Goal: Task Accomplishment & Management: Use online tool/utility

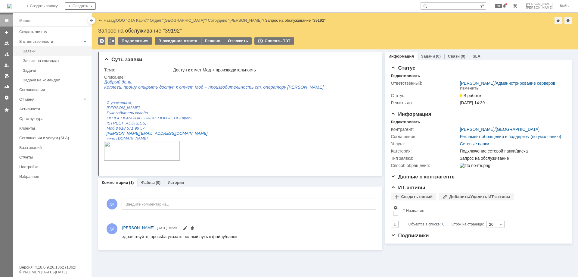
click at [32, 51] on div "Заявки" at bounding box center [55, 51] width 65 height 5
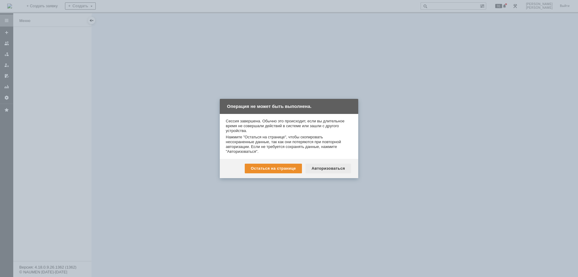
click at [330, 168] on div "Авторизоваться" at bounding box center [328, 169] width 45 height 10
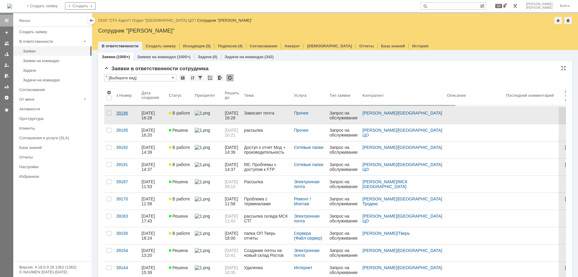
click at [120, 113] on div "39196" at bounding box center [126, 113] width 20 height 5
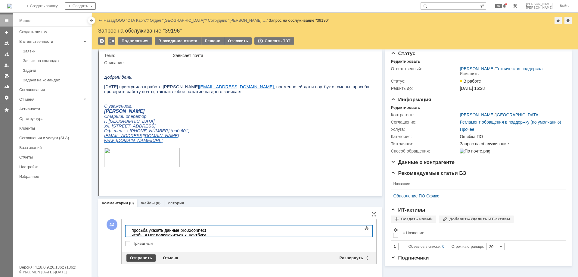
click at [140, 257] on div "Отправить" at bounding box center [140, 257] width 29 height 7
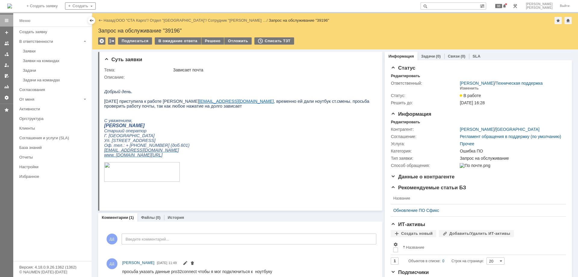
click at [468, 5] on input "text" at bounding box center [450, 5] width 59 height 7
paste input "39197"
type input "39197"
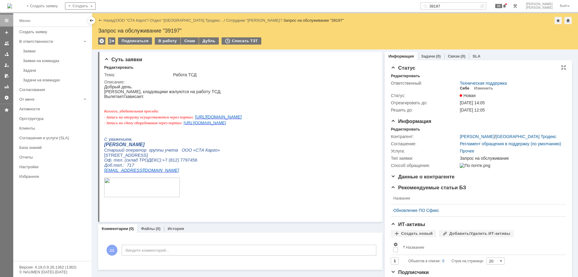
click at [464, 88] on div "Себе" at bounding box center [465, 88] width 10 height 5
click at [166, 42] on div "В работу" at bounding box center [168, 40] width 26 height 7
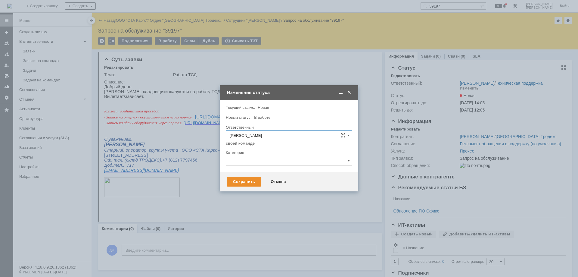
click at [255, 163] on input "text" at bounding box center [289, 161] width 126 height 10
click at [272, 207] on div "Проблема с каналом" at bounding box center [289, 211] width 126 height 10
click at [240, 183] on div "Сохранить" at bounding box center [244, 182] width 34 height 10
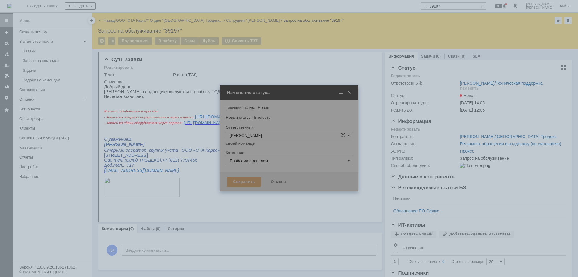
type input "Проблема с каналом"
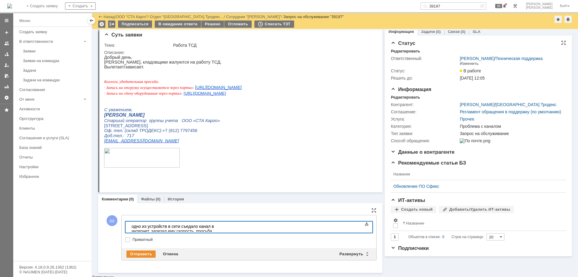
scroll to position [2, 0]
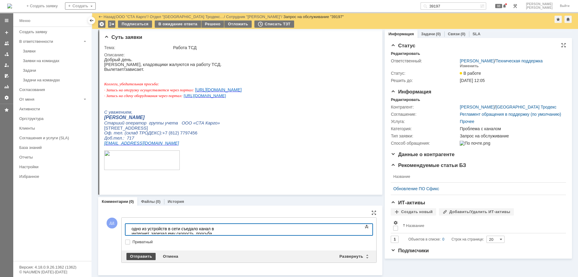
click at [140, 254] on div "Отправить" at bounding box center [140, 256] width 29 height 7
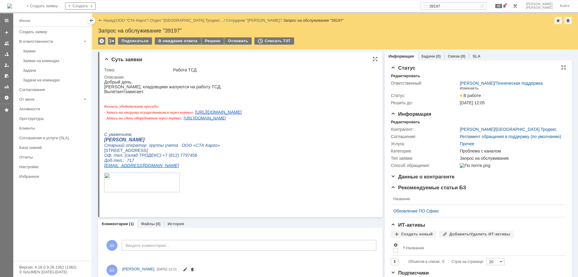
scroll to position [0, 0]
click at [38, 49] on div "Заявки" at bounding box center [55, 51] width 65 height 5
